Goal: Register for event/course

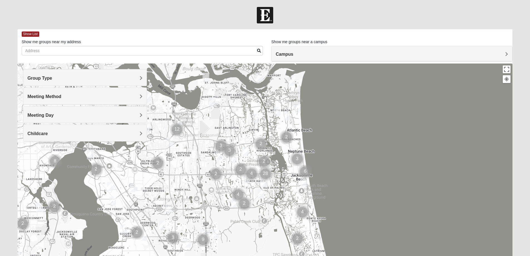
click at [69, 118] on div "Meeting Day" at bounding box center [84, 114] width 123 height 16
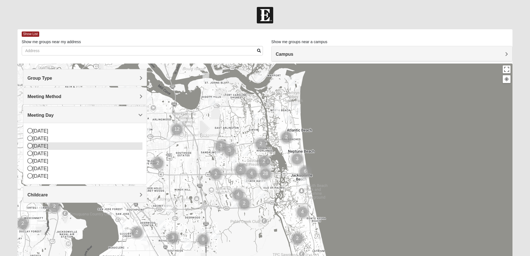
click at [29, 147] on icon at bounding box center [30, 145] width 5 height 5
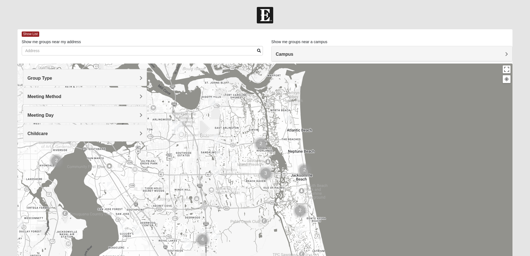
click at [69, 79] on h4 "Group Type" at bounding box center [85, 77] width 115 height 5
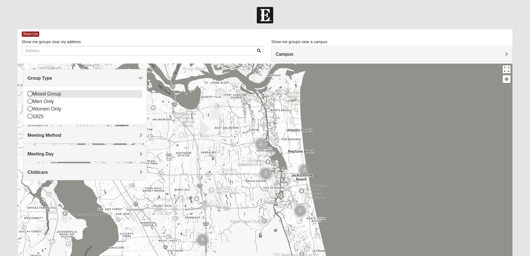
click at [31, 95] on icon at bounding box center [30, 93] width 5 height 5
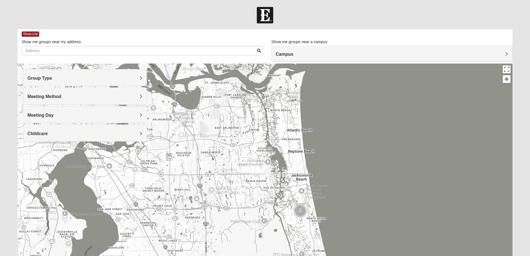
click at [66, 82] on div "Group Type" at bounding box center [84, 77] width 123 height 16
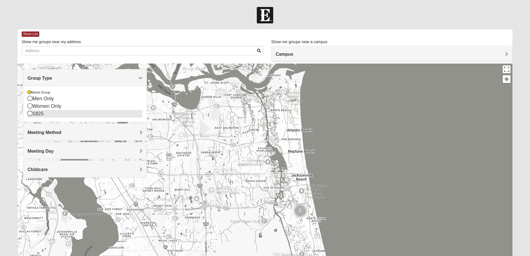
click at [29, 112] on icon at bounding box center [30, 113] width 5 height 5
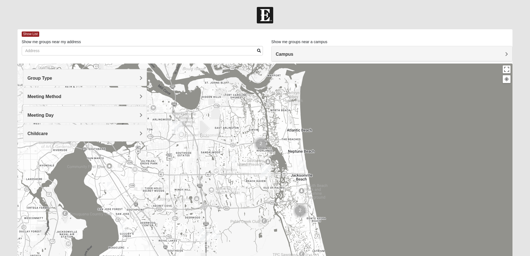
click at [78, 98] on h4 "Meeting Method" at bounding box center [85, 96] width 115 height 5
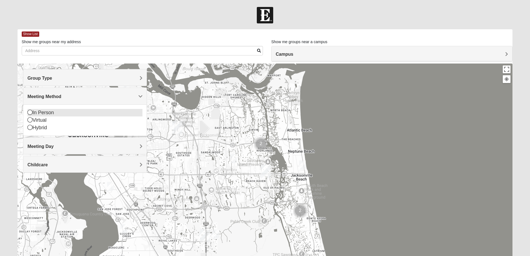
click at [29, 110] on icon at bounding box center [30, 112] width 5 height 5
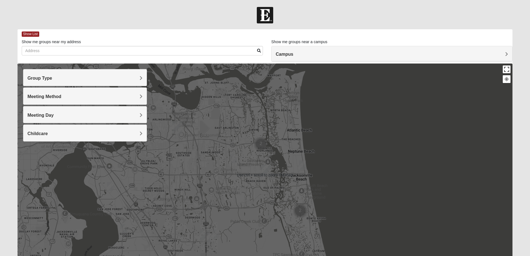
click at [506, 70] on button "Toggle fullscreen view" at bounding box center [507, 69] width 8 height 8
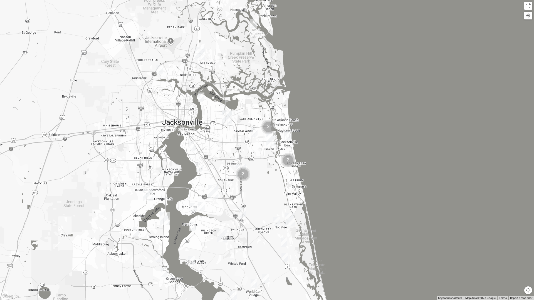
click at [200, 53] on img "North Jax" at bounding box center [200, 53] width 10 height 13
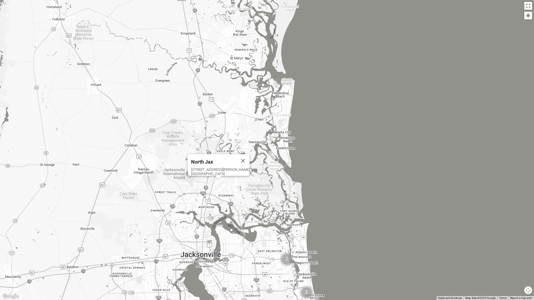
drag, startPoint x: 221, startPoint y: 59, endPoint x: 238, endPoint y: 193, distance: 134.9
click at [238, 193] on div "North Jax 418 Starratt Road Jacksonville, FL 32218" at bounding box center [267, 150] width 534 height 300
click at [216, 162] on div "North Jax" at bounding box center [213, 160] width 45 height 13
click at [207, 155] on div "North Jax" at bounding box center [213, 160] width 45 height 13
click at [270, 156] on img "1825 Mens Pinter 32226" at bounding box center [271, 155] width 7 height 9
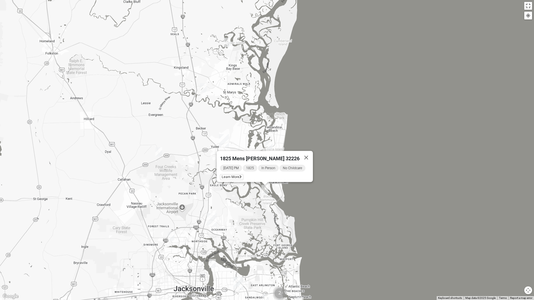
drag, startPoint x: 264, startPoint y: 173, endPoint x: 256, endPoint y: 208, distance: 35.3
click at [256, 208] on div "1825 Mens Pinter 32226 Tuesday PM 1825 In Person No Childcare Learn More" at bounding box center [267, 150] width 534 height 300
click at [224, 137] on img "Wildlight" at bounding box center [224, 140] width 10 height 13
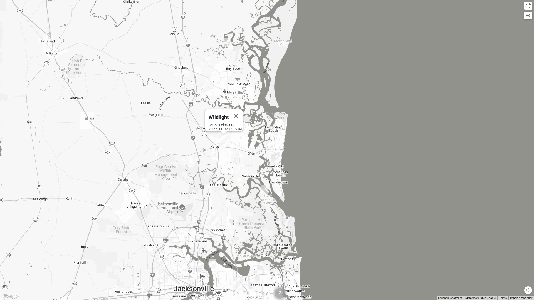
click at [270, 142] on img "Mixed Sanders 32034" at bounding box center [269, 145] width 7 height 9
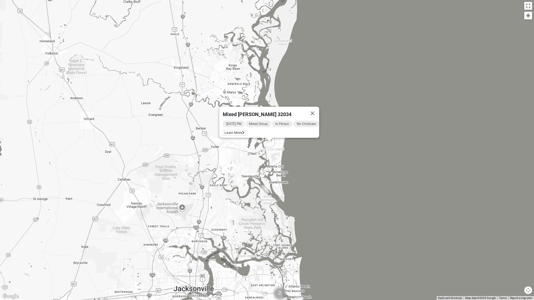
click at [201, 85] on img "Mixed Perreault 31558" at bounding box center [203, 87] width 7 height 9
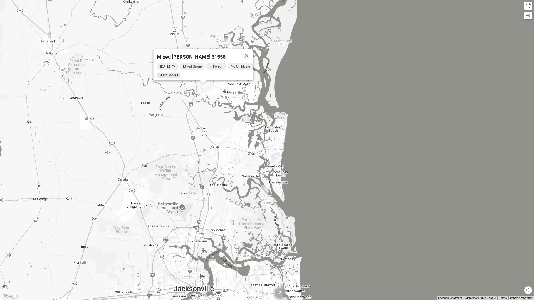
click at [164, 73] on span "Learn More" at bounding box center [168, 76] width 23 height 6
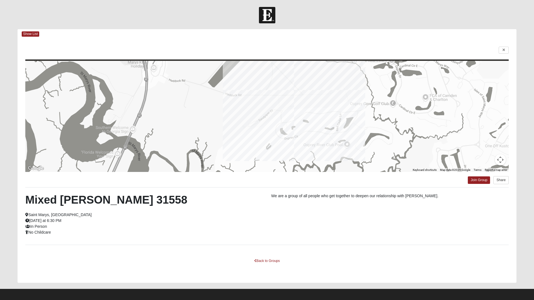
click at [478, 183] on html "Log In Find A Group Error Show List Loading Groups" at bounding box center [267, 151] width 534 height 303
click at [478, 181] on html "Log In Find A Group Error Show List Loading Groups" at bounding box center [267, 151] width 534 height 303
click at [502, 50] on html "Log In Find A Group Error Show List Loading Groups" at bounding box center [267, 151] width 534 height 303
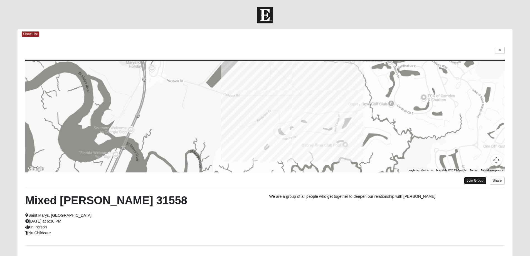
click at [475, 180] on link "Join Group" at bounding box center [475, 181] width 22 height 8
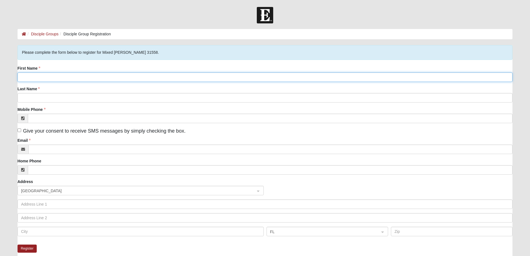
click at [49, 78] on input "First Name" at bounding box center [265, 76] width 495 height 9
type input "[PERSON_NAME]"
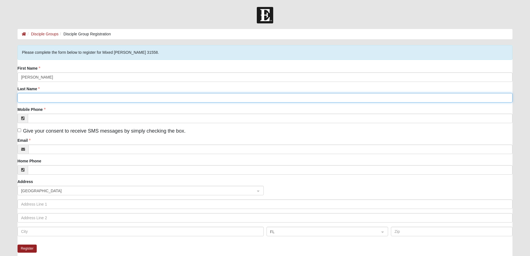
type input "Cable"
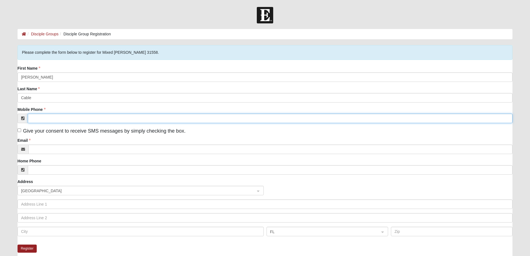
type input "[PHONE_NUMBER]"
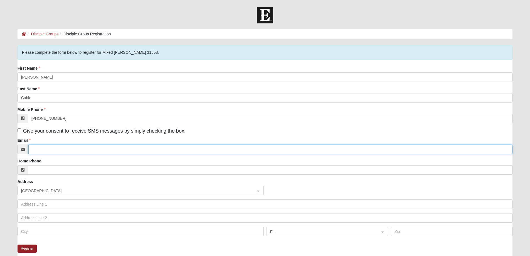
type input "[PERSON_NAME][EMAIL_ADDRESS][DOMAIN_NAME]"
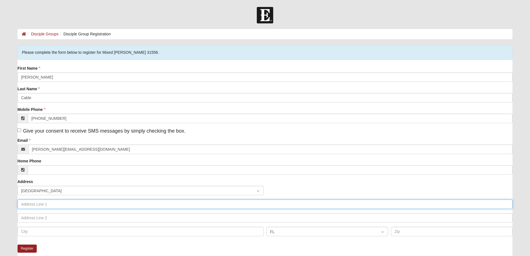
type input "4600 East-West Hwy #400"
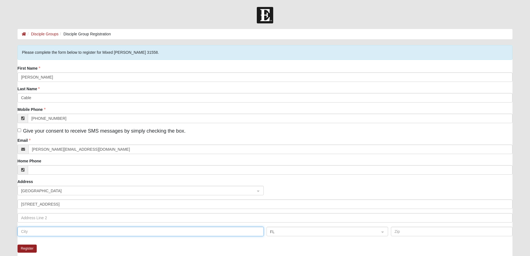
type input "Bethesda"
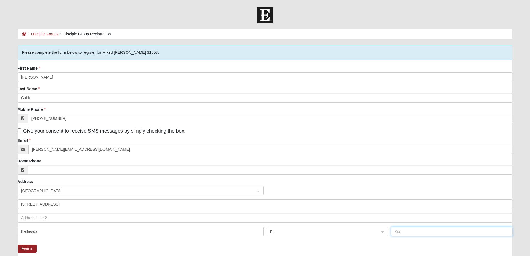
type input "20814"
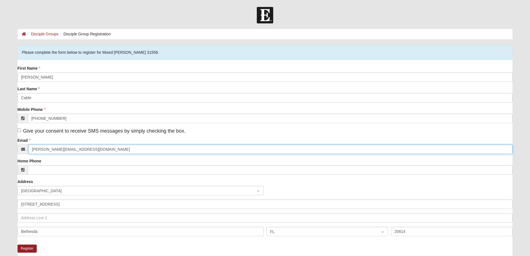
drag, startPoint x: 90, startPoint y: 148, endPoint x: -35, endPoint y: 140, distance: 124.8
click at [0, 140] on html "Log In Disciple Group Registration Disciple Groups Disciple Group Registration …" at bounding box center [265, 169] width 530 height 338
type input "rhc912@gmail.com"
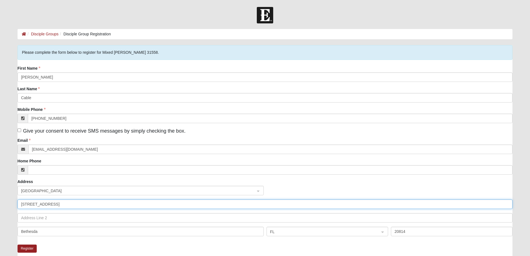
click at [92, 204] on input "4600 East-West Hwy #400" at bounding box center [265, 203] width 495 height 9
type input "138 Inlet Reach Circle"
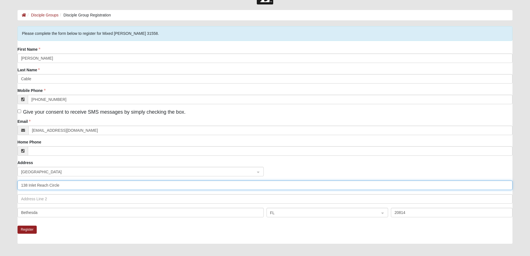
scroll to position [28, 0]
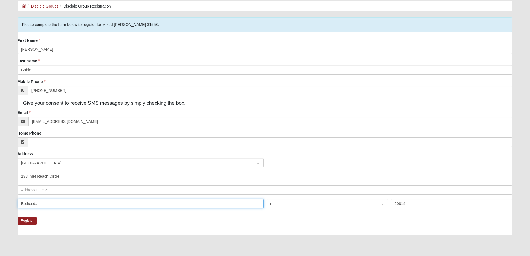
click at [107, 202] on input "Bethesda" at bounding box center [141, 203] width 246 height 9
type input "St. Marys"
click at [300, 201] on span "FL" at bounding box center [322, 204] width 104 height 6
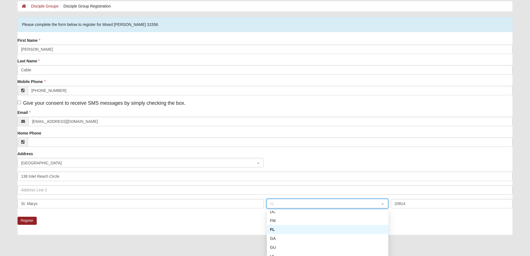
scroll to position [83, 0]
click at [273, 239] on div "GA" at bounding box center [327, 238] width 115 height 6
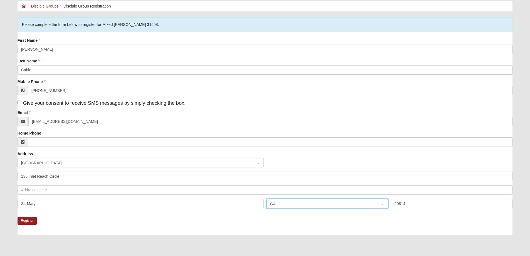
click at [221, 220] on div "Register" at bounding box center [265, 225] width 495 height 18
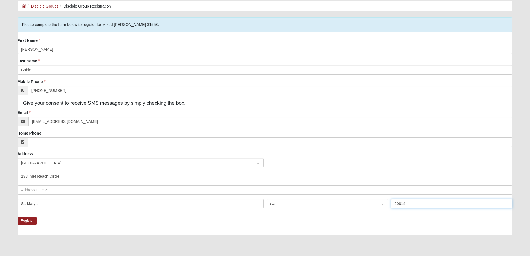
click at [413, 204] on input "20814" at bounding box center [452, 203] width 122 height 9
type input "31558"
click at [127, 221] on div "Register" at bounding box center [265, 225] width 495 height 18
click at [20, 101] on input "Give your consent to receive SMS messages by simply checking the box." at bounding box center [20, 102] width 4 height 4
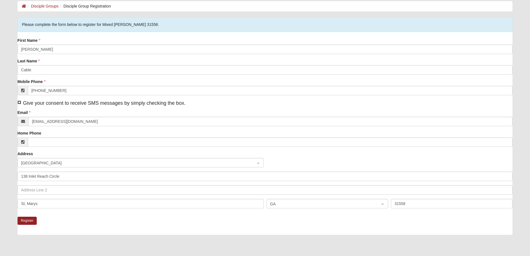
checkbox input "true"
click at [22, 221] on button "Register" at bounding box center [27, 220] width 19 height 8
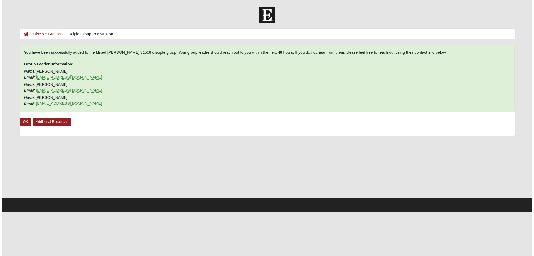
scroll to position [0, 0]
click at [23, 120] on link "OK" at bounding box center [24, 122] width 12 height 8
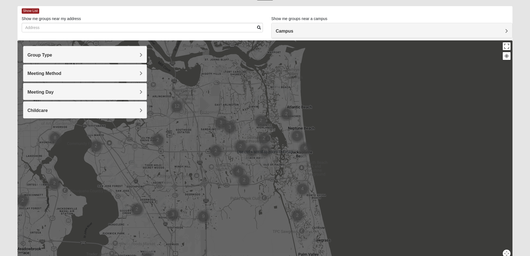
scroll to position [28, 0]
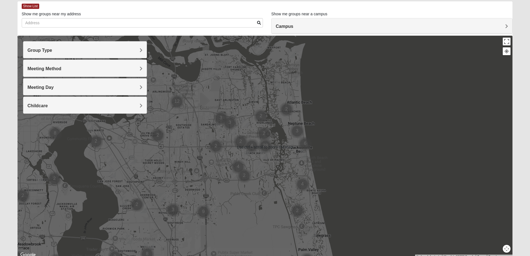
click at [73, 55] on div "Group Type" at bounding box center [84, 49] width 123 height 16
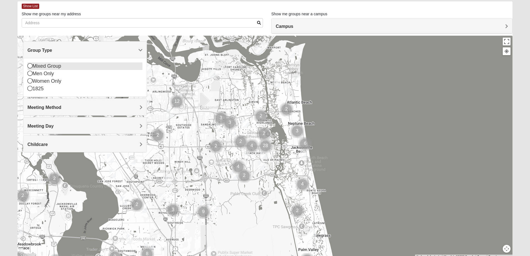
click at [29, 67] on icon at bounding box center [30, 65] width 5 height 5
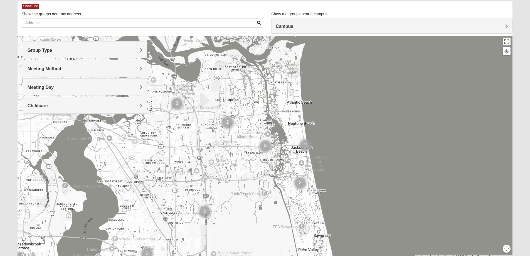
click at [59, 53] on h4 "Group Type" at bounding box center [85, 50] width 115 height 5
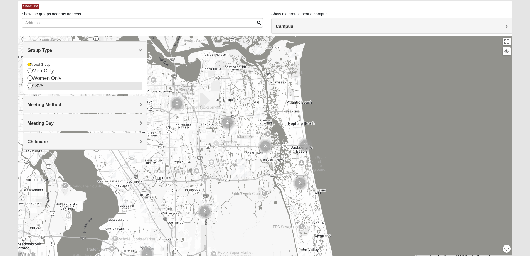
click at [30, 87] on icon at bounding box center [30, 85] width 5 height 5
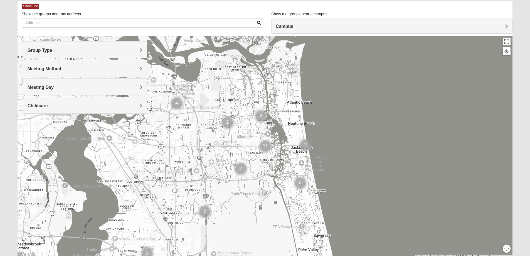
click at [43, 69] on span "Meeting Method" at bounding box center [45, 68] width 34 height 5
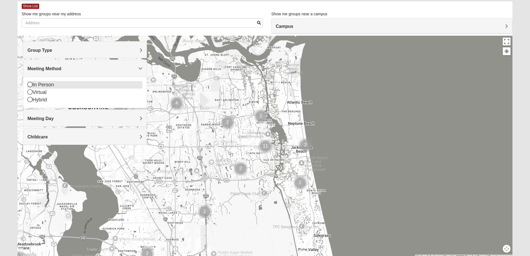
click at [29, 83] on icon at bounding box center [30, 84] width 5 height 5
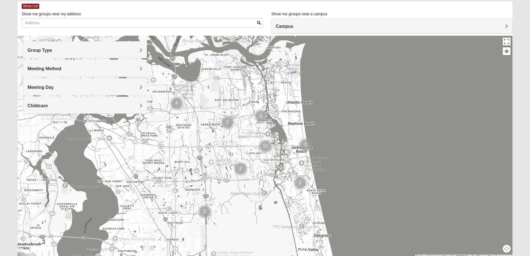
click at [44, 87] on span "Meeting Day" at bounding box center [41, 87] width 26 height 5
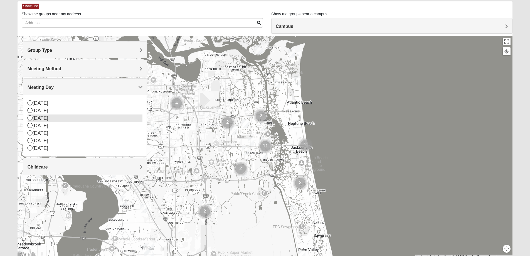
click at [29, 116] on icon at bounding box center [30, 117] width 5 height 5
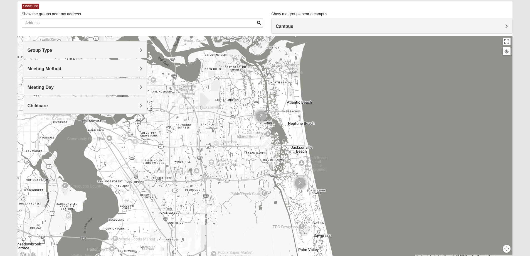
click at [64, 102] on div "Childcare" at bounding box center [84, 105] width 123 height 16
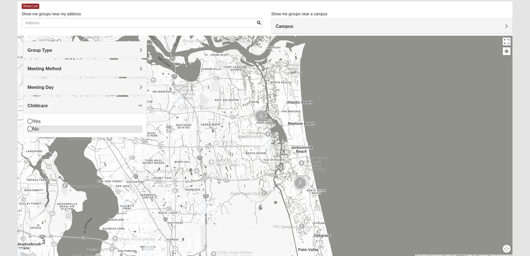
click at [38, 128] on div "No" at bounding box center [85, 129] width 115 height 8
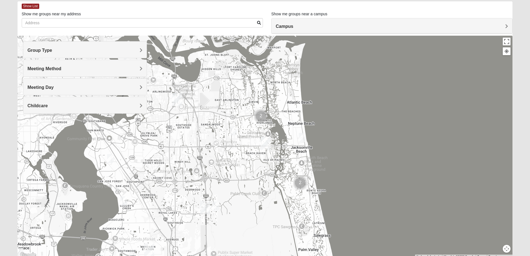
click at [49, 103] on h4 "Childcare" at bounding box center [85, 105] width 115 height 5
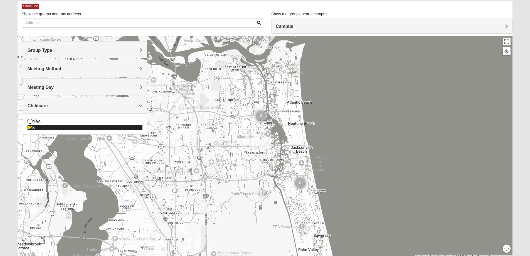
click at [33, 130] on div "No" at bounding box center [85, 127] width 115 height 5
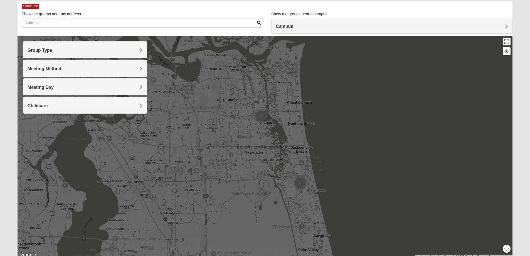
scroll to position [51, 0]
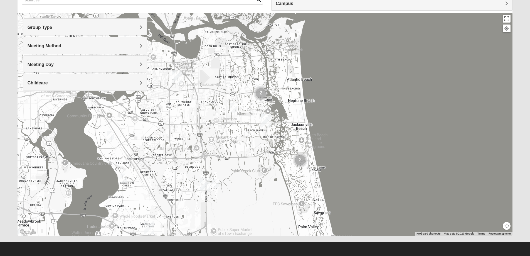
click at [505, 226] on button "Map camera controls" at bounding box center [507, 226] width 8 height 8
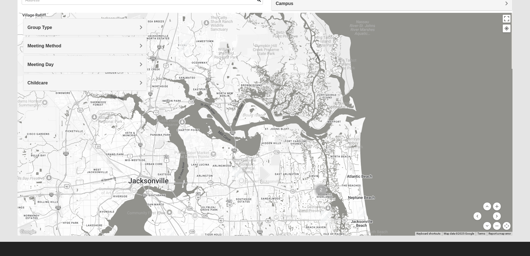
drag, startPoint x: 330, startPoint y: 144, endPoint x: 383, endPoint y: 236, distance: 107.1
click at [383, 236] on div "Show List Loading Groups Keywords Filter Additional Filters Campus [GEOGRAPHIC_…" at bounding box center [264, 110] width 503 height 262
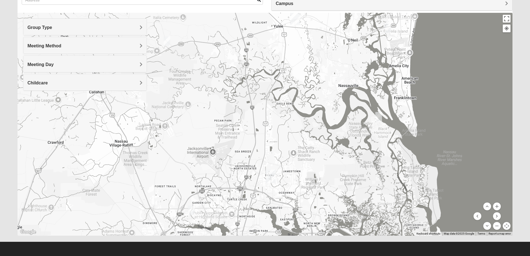
drag, startPoint x: 282, startPoint y: 101, endPoint x: 352, endPoint y: 238, distance: 154.0
click at [352, 238] on div "Show List Loading Groups Keywords Filter Additional Filters Campus [GEOGRAPHIC_…" at bounding box center [264, 110] width 503 height 262
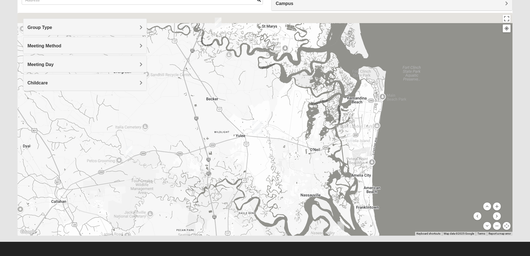
drag, startPoint x: 276, startPoint y: 100, endPoint x: 268, endPoint y: 204, distance: 105.2
click at [268, 204] on div at bounding box center [265, 124] width 495 height 223
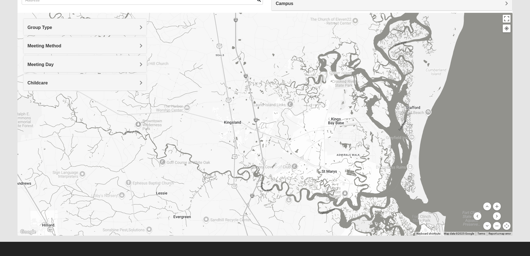
drag, startPoint x: 233, startPoint y: 63, endPoint x: 293, endPoint y: 203, distance: 153.1
click at [293, 203] on div at bounding box center [265, 124] width 495 height 223
click at [323, 76] on img "Mixed McFarland/Williams 31558" at bounding box center [325, 76] width 7 height 9
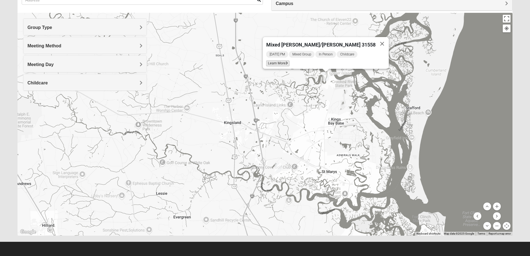
click at [289, 63] on span "Learn More" at bounding box center [277, 63] width 23 height 6
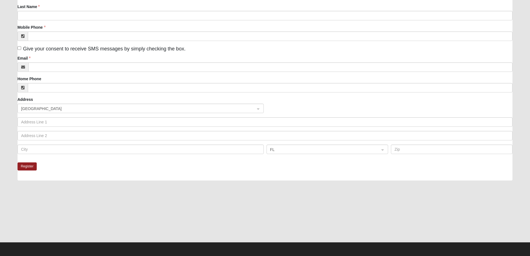
scroll to position [83, 0]
